Goal: Share content

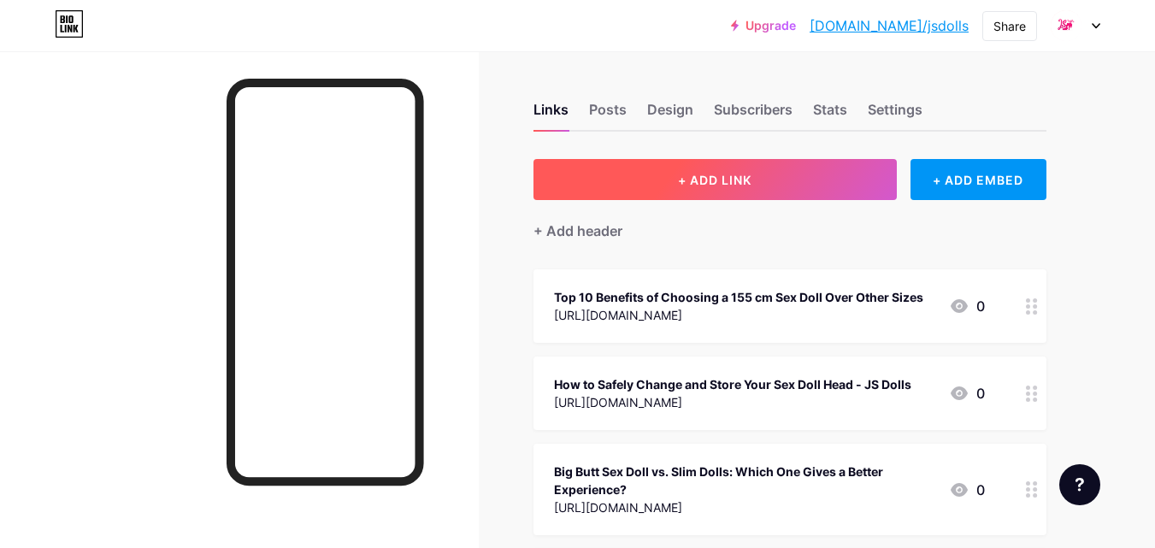
click at [759, 191] on button "+ ADD LINK" at bounding box center [714, 179] width 363 height 41
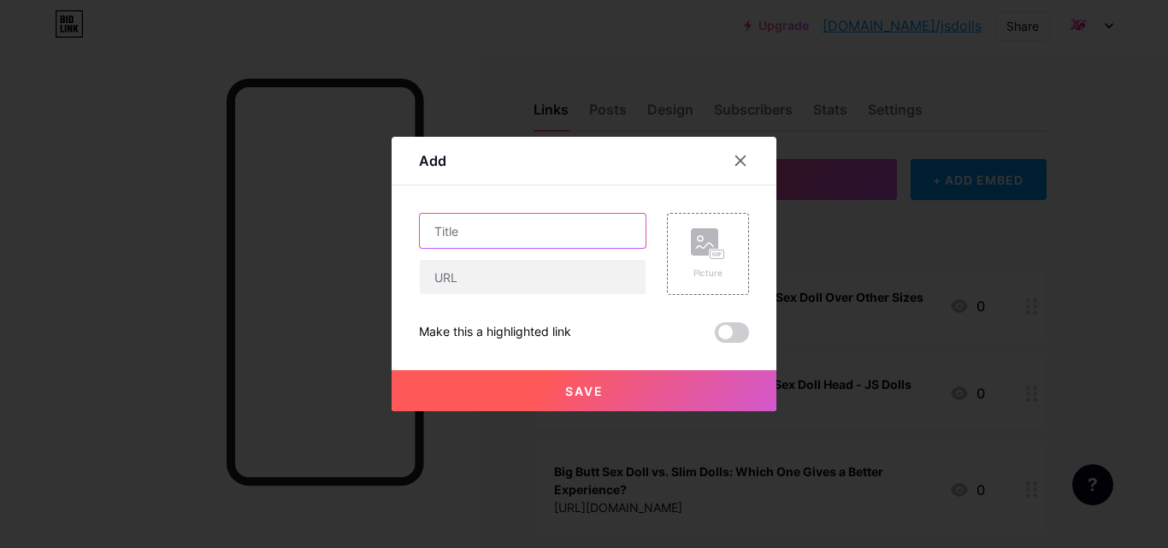
click at [498, 236] on input "text" at bounding box center [533, 231] width 226 height 34
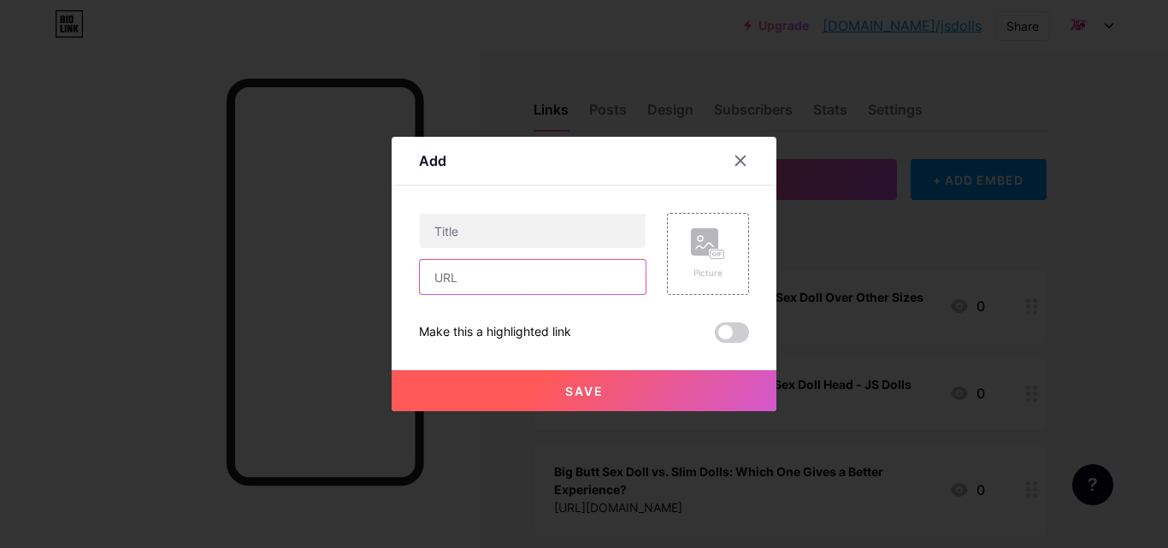
click at [470, 284] on input "text" at bounding box center [533, 277] width 226 height 34
paste input "[URL][DOMAIN_NAME]"
type input "[URL][DOMAIN_NAME]"
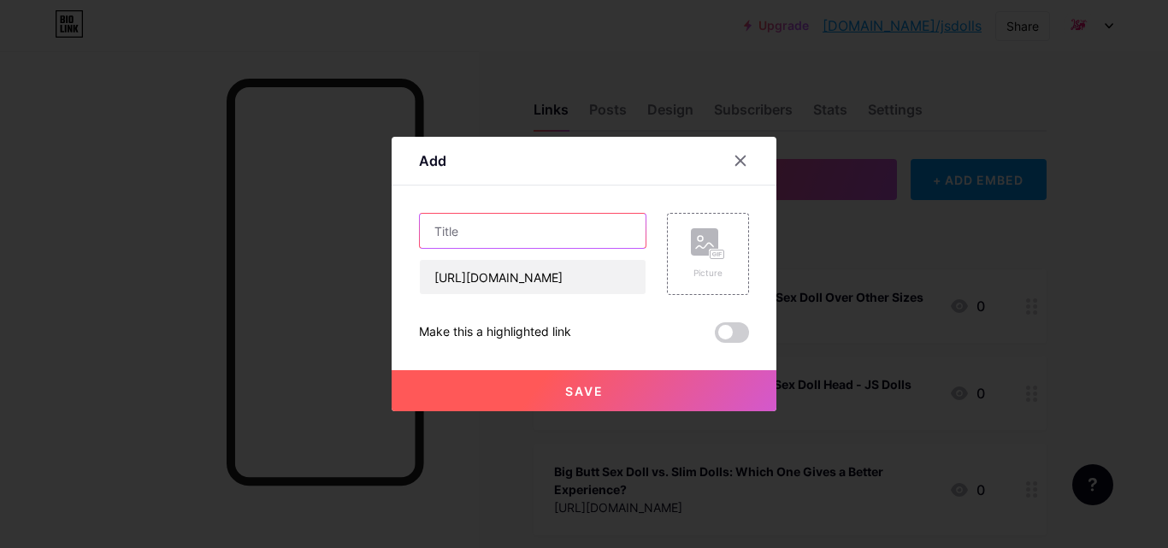
scroll to position [0, 0]
click at [491, 227] on input "text" at bounding box center [533, 231] width 226 height 34
click at [734, 331] on span at bounding box center [732, 332] width 34 height 21
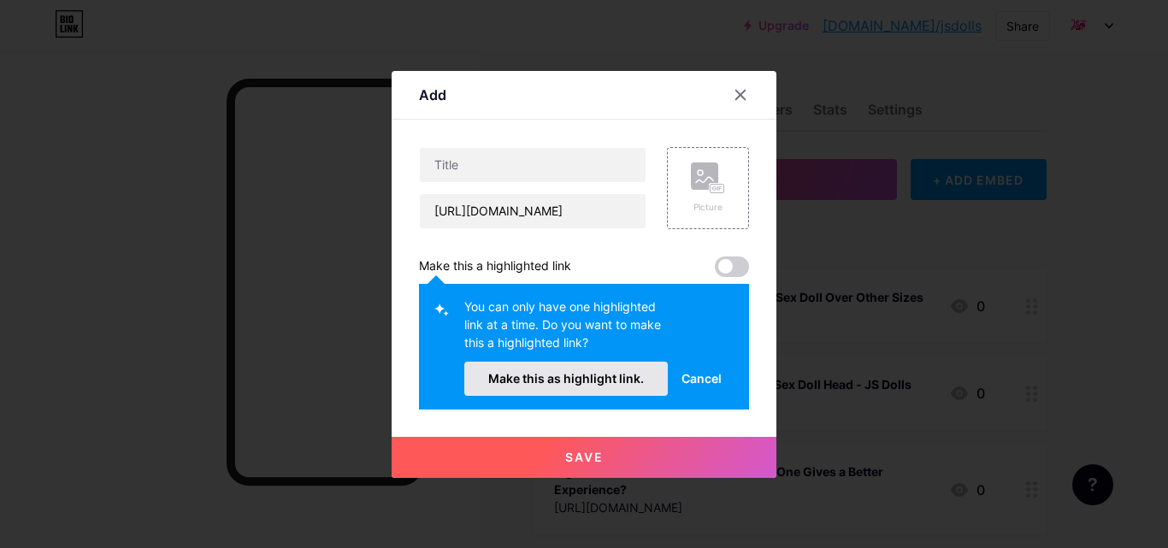
click at [509, 384] on span "Make this as highlight link." at bounding box center [566, 378] width 156 height 15
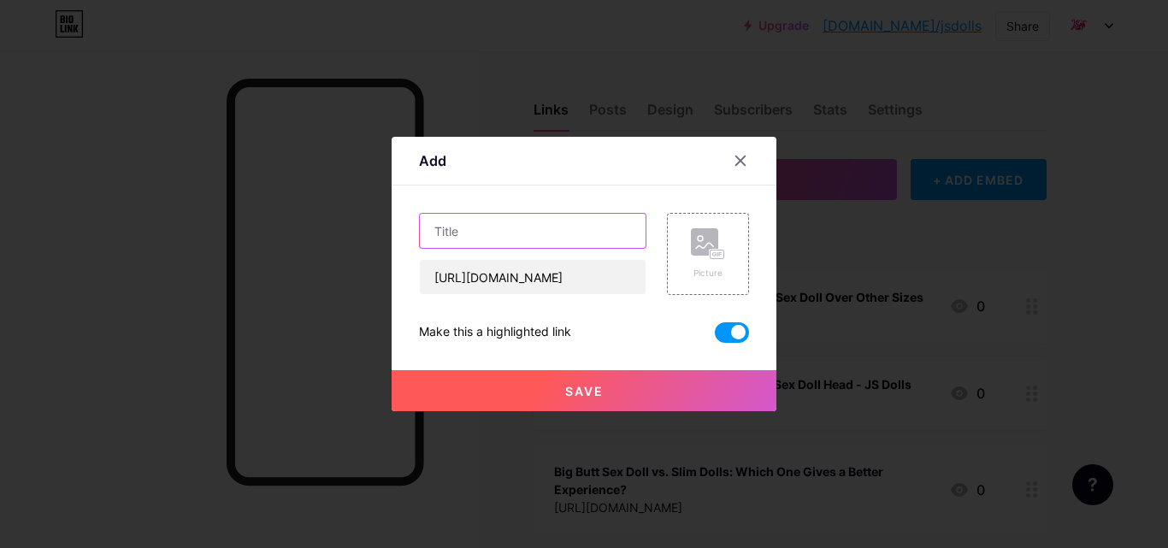
click at [455, 223] on input "text" at bounding box center [533, 231] width 226 height 34
paste input "How to Prevent Staining and Skin Damage on TPE/Silicone Sex Dolls"
type input "How to Prevent Staining and Skin Damage on TPE/Silicone Sex Dolls"
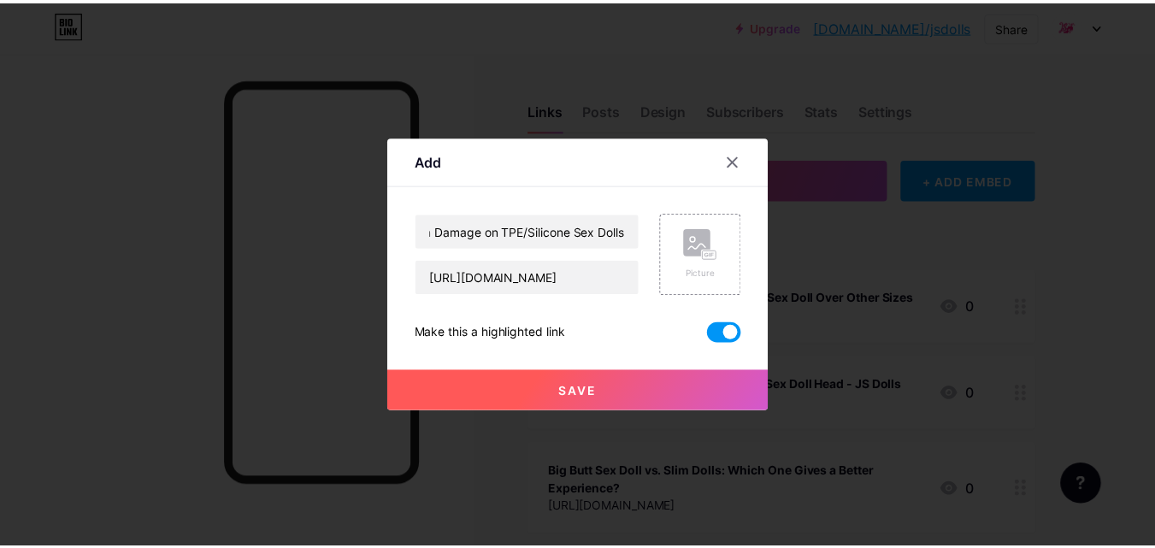
scroll to position [0, 0]
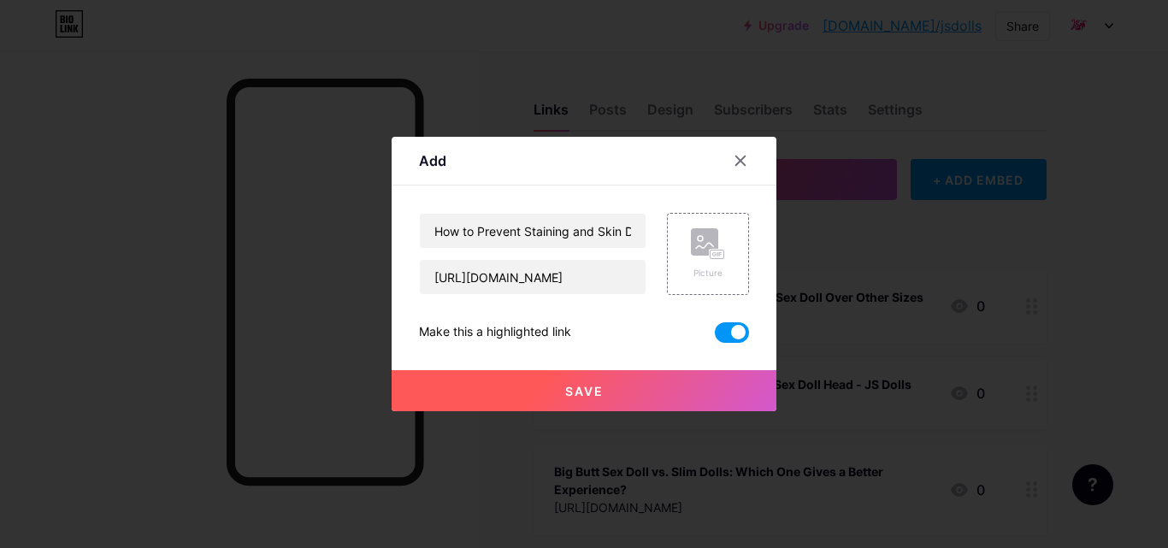
click at [557, 380] on button "Save" at bounding box center [583, 390] width 385 height 41
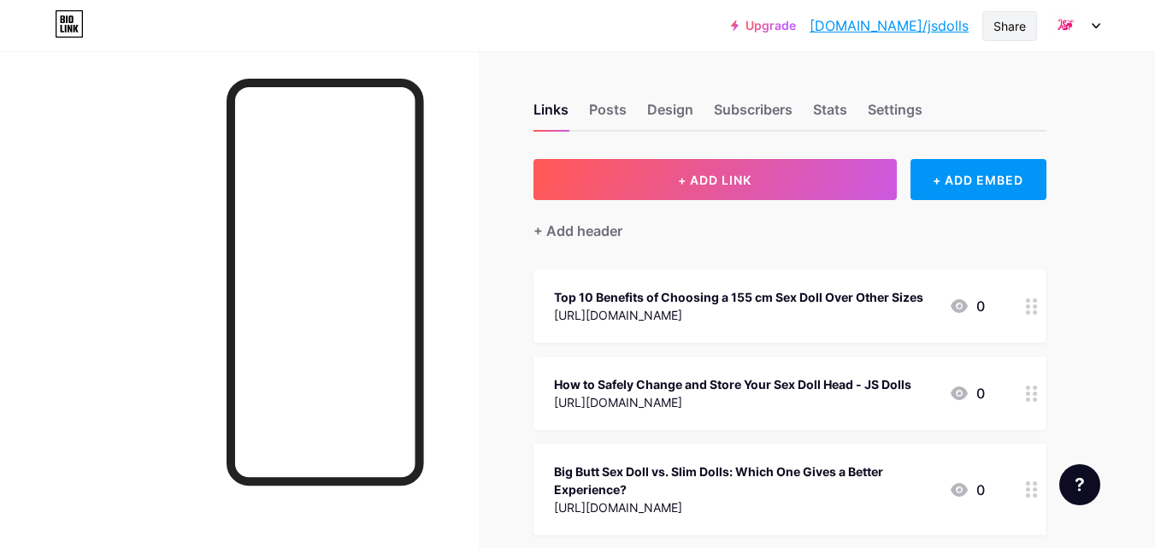
click at [1001, 21] on div "Share" at bounding box center [1009, 26] width 32 height 18
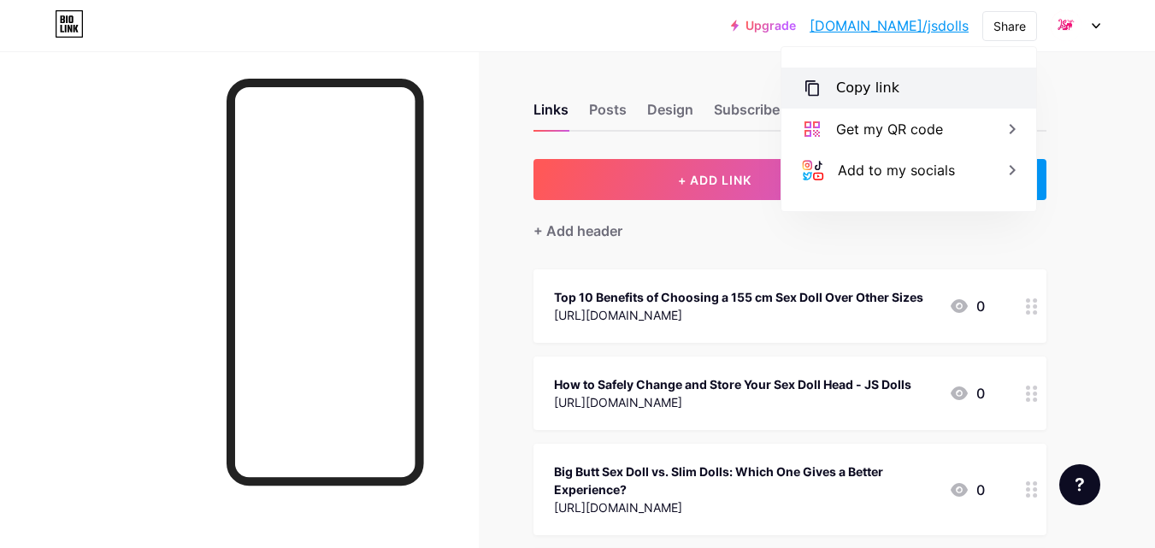
click at [847, 78] on div "Copy link" at bounding box center [867, 88] width 63 height 21
